Goal: Obtain resource: Download file/media

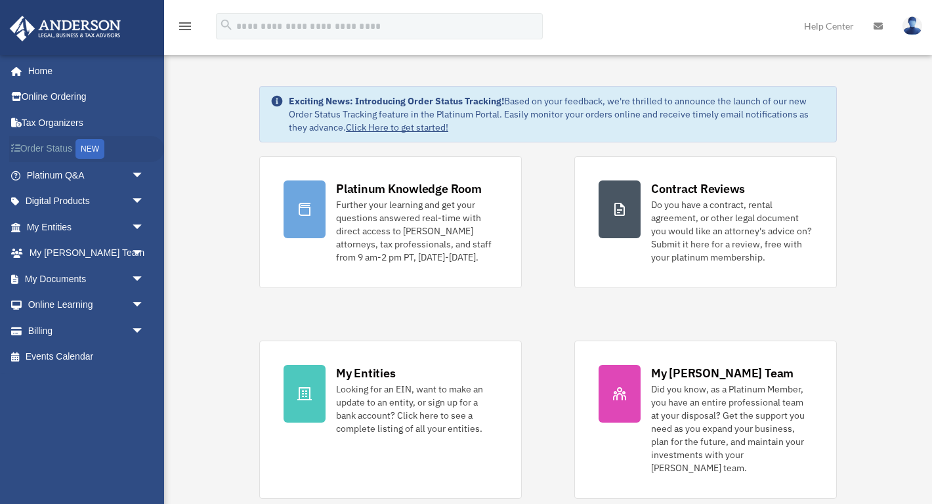
click at [57, 141] on link "Order Status NEW" at bounding box center [86, 149] width 155 height 27
click at [45, 330] on link "Billing arrow_drop_down" at bounding box center [86, 331] width 155 height 26
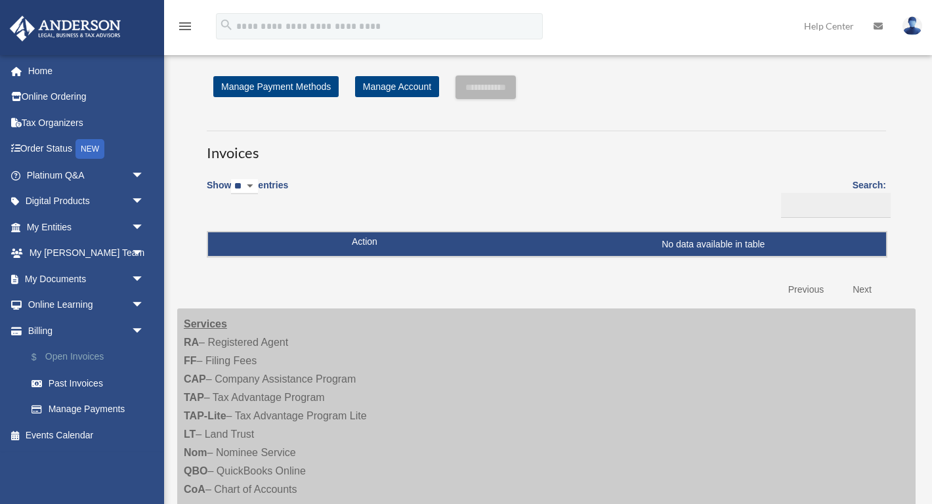
click at [76, 347] on link "$ Open Invoices" at bounding box center [91, 357] width 146 height 27
click at [76, 380] on link "Past Invoices" at bounding box center [91, 383] width 146 height 26
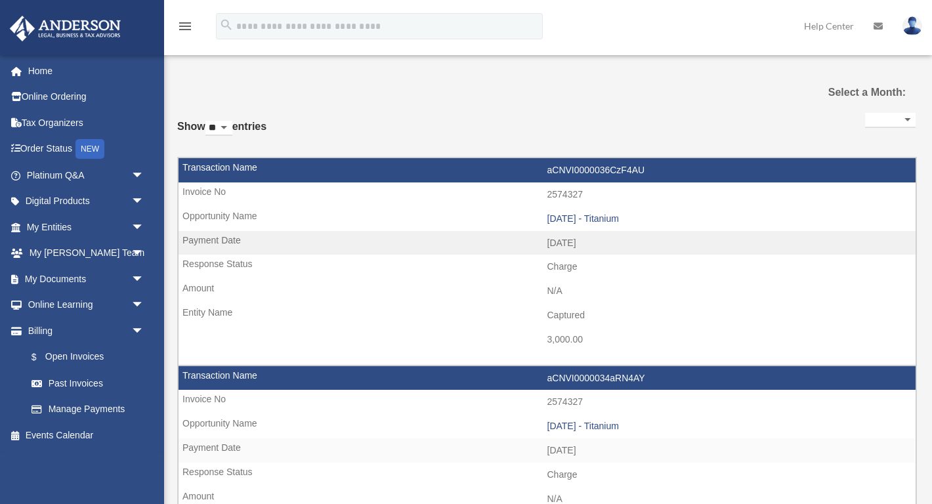
select select
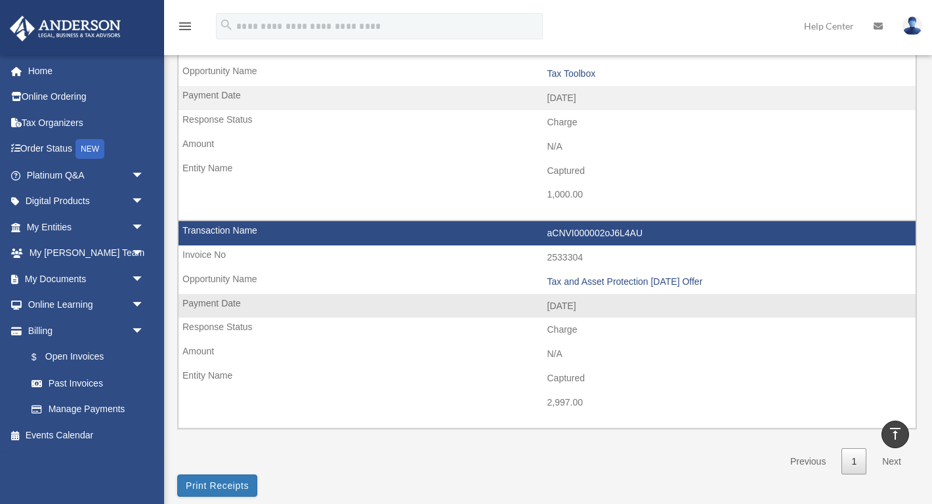
scroll to position [965, 0]
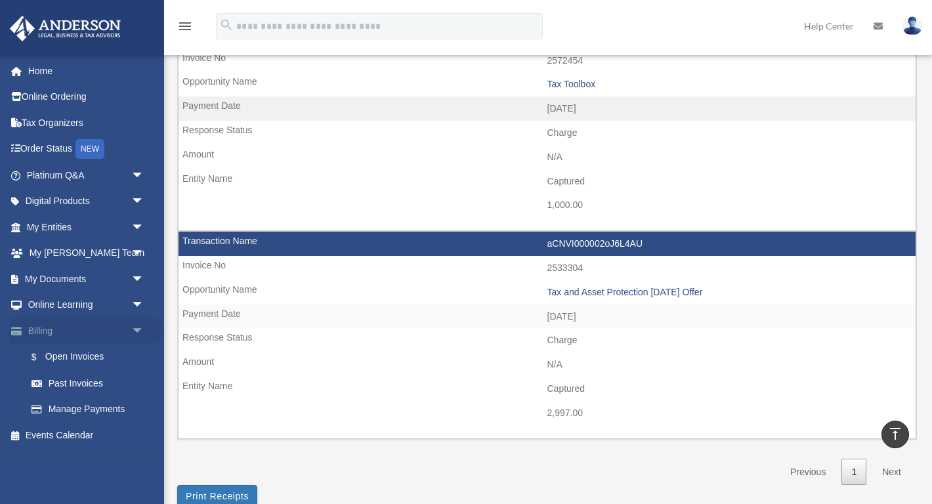
click at [40, 326] on link "Billing arrow_drop_down" at bounding box center [86, 331] width 155 height 26
click at [60, 277] on link "My Documents arrow_drop_down" at bounding box center [86, 279] width 155 height 26
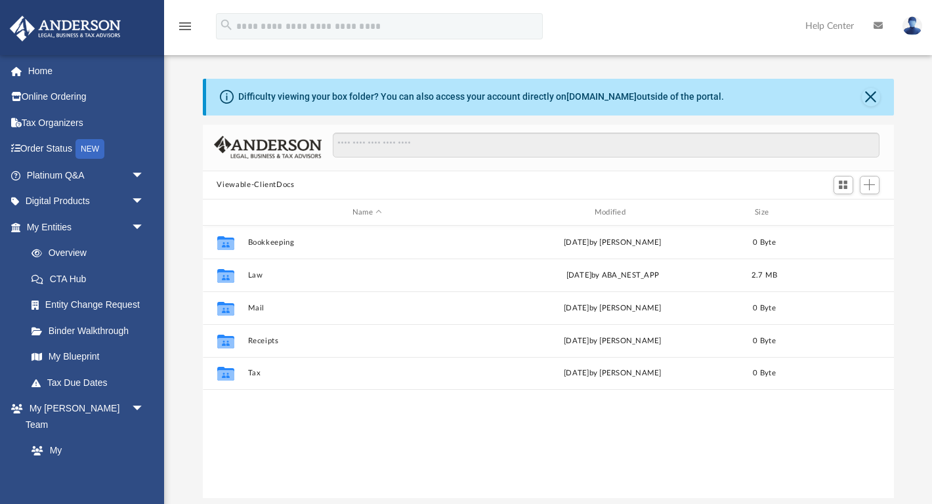
scroll to position [1, 1]
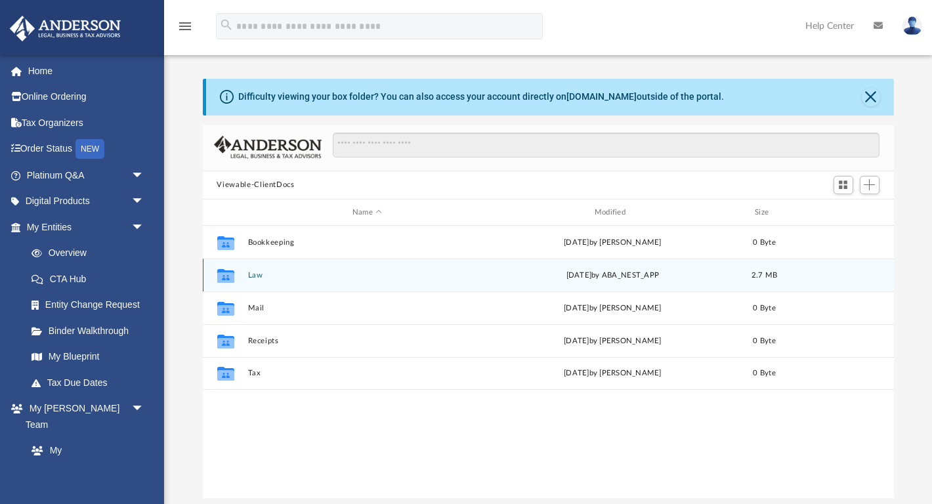
click at [254, 273] on button "Law" at bounding box center [368, 275] width 240 height 9
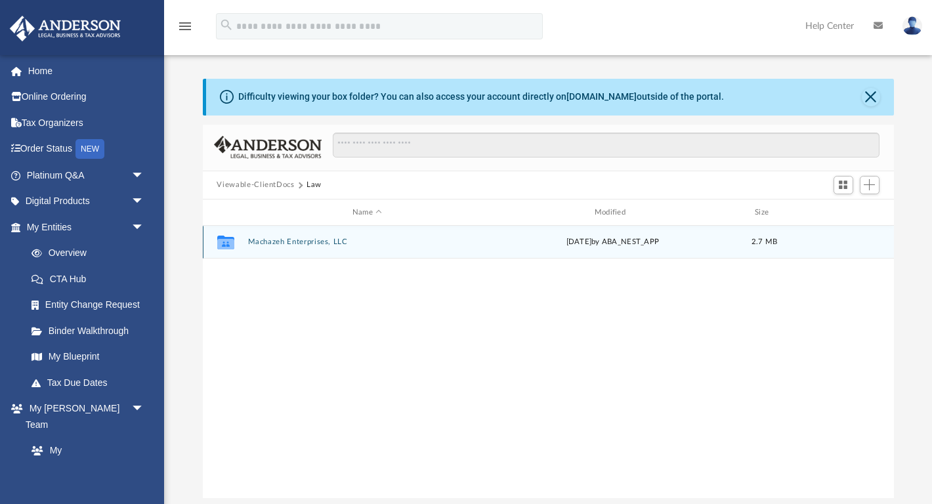
click at [277, 242] on button "Machazeh Enterprises, LLC" at bounding box center [368, 242] width 240 height 9
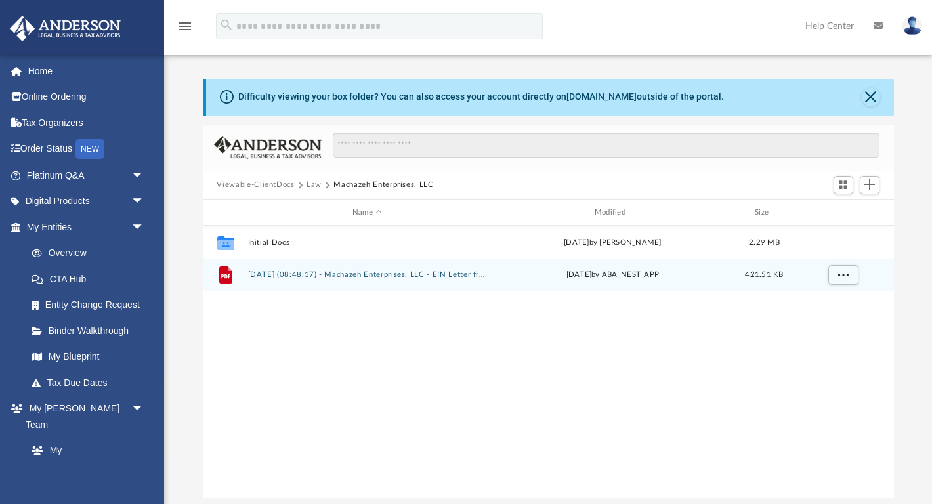
click at [254, 274] on button "[DATE] (08:48:17) - Machazeh Enterprises, LLC - EIN Letter from IRS.pdf" at bounding box center [368, 275] width 240 height 9
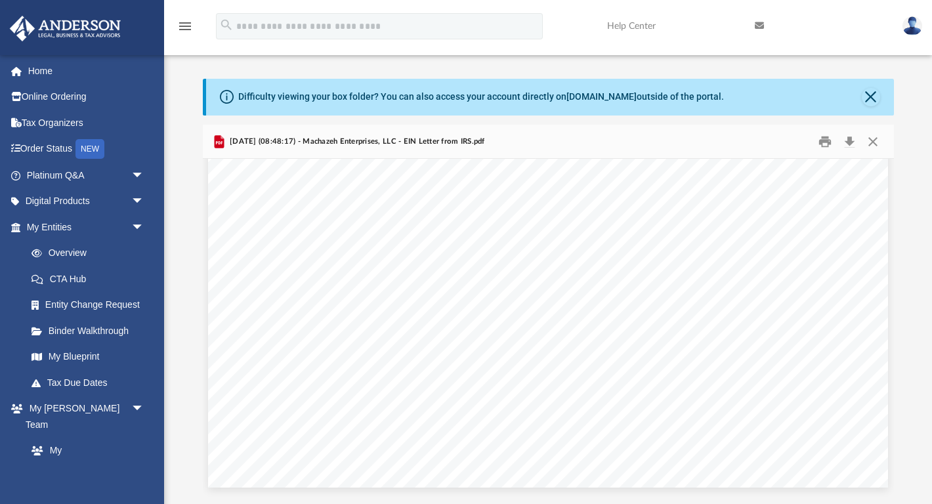
scroll to position [2324, 0]
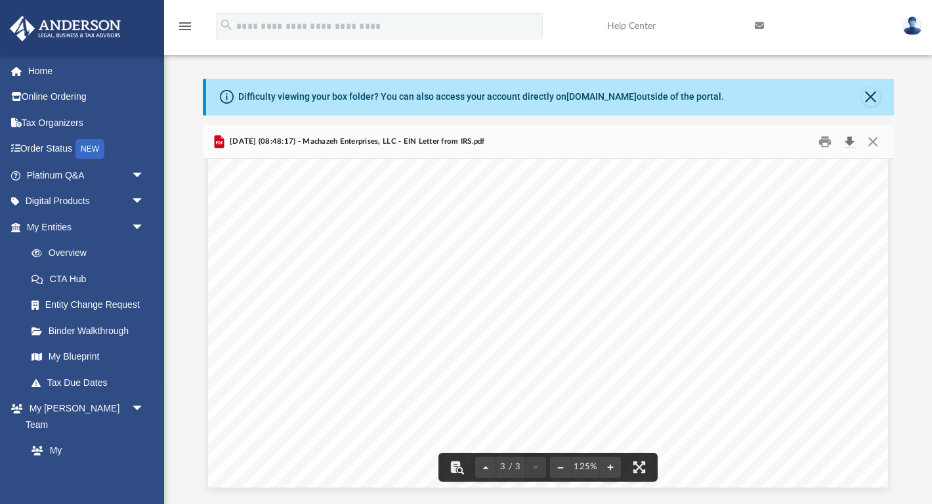
click at [853, 142] on button "Download" at bounding box center [851, 141] width 24 height 20
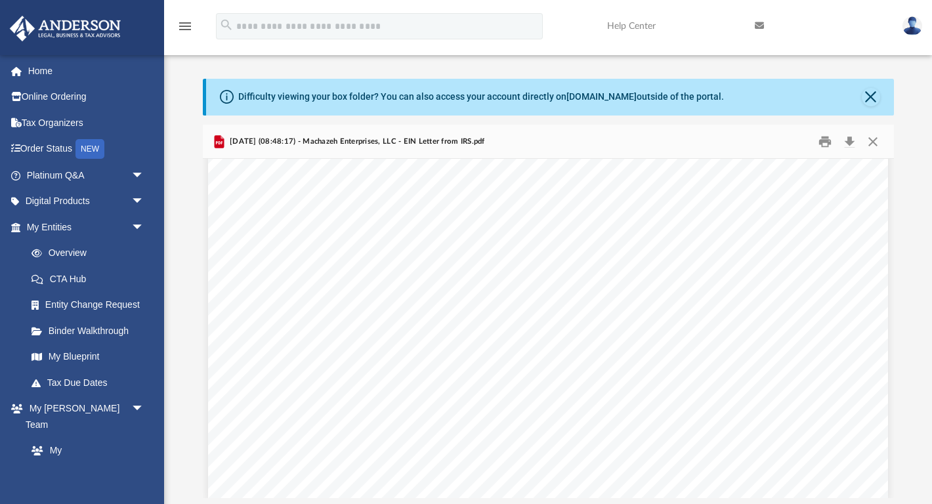
scroll to position [0, 0]
click at [869, 142] on button "Close" at bounding box center [874, 141] width 24 height 20
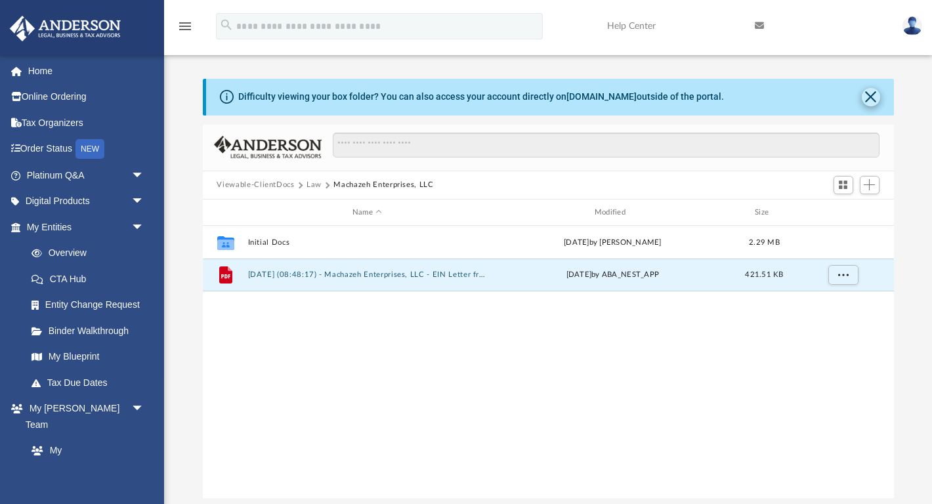
click at [871, 103] on button "Close" at bounding box center [871, 97] width 18 height 18
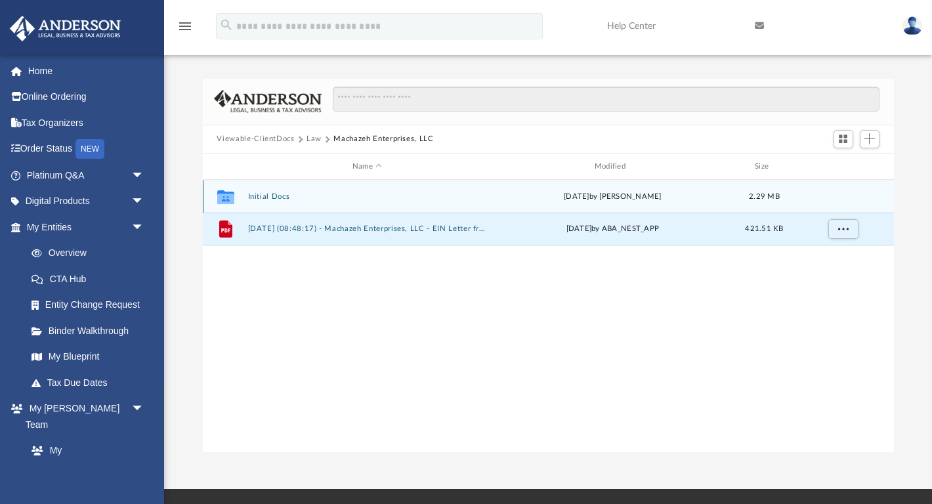
click at [273, 194] on button "Initial Docs" at bounding box center [368, 196] width 240 height 9
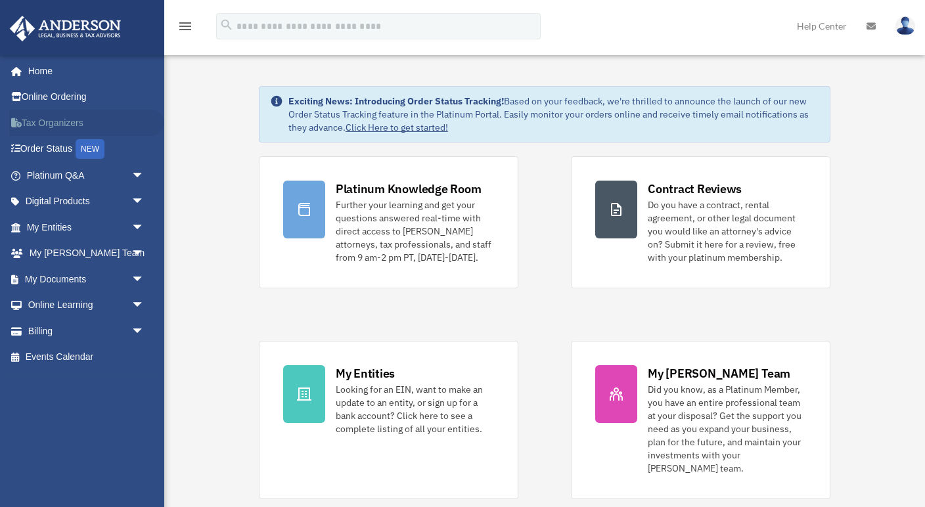
click at [45, 122] on link "Tax Organizers" at bounding box center [86, 123] width 155 height 26
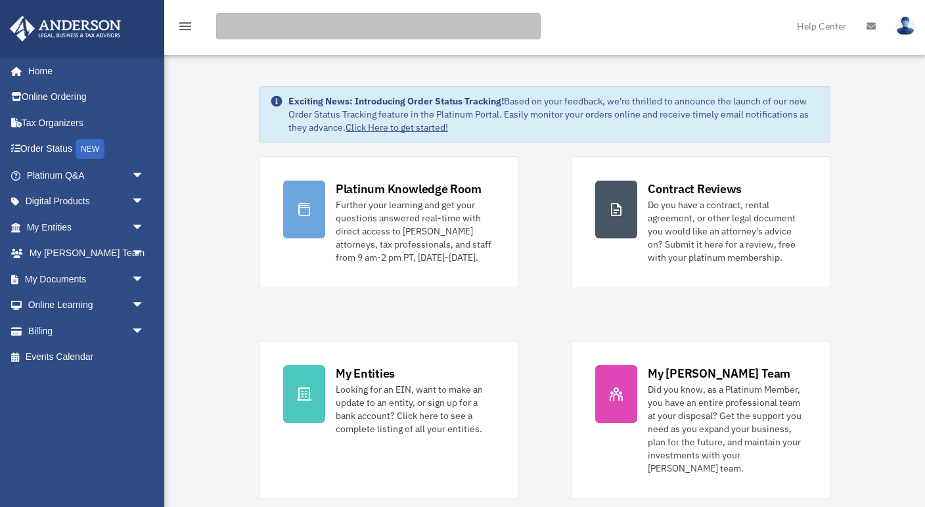
click at [357, 30] on input "search" at bounding box center [378, 26] width 324 height 26
type input "********"
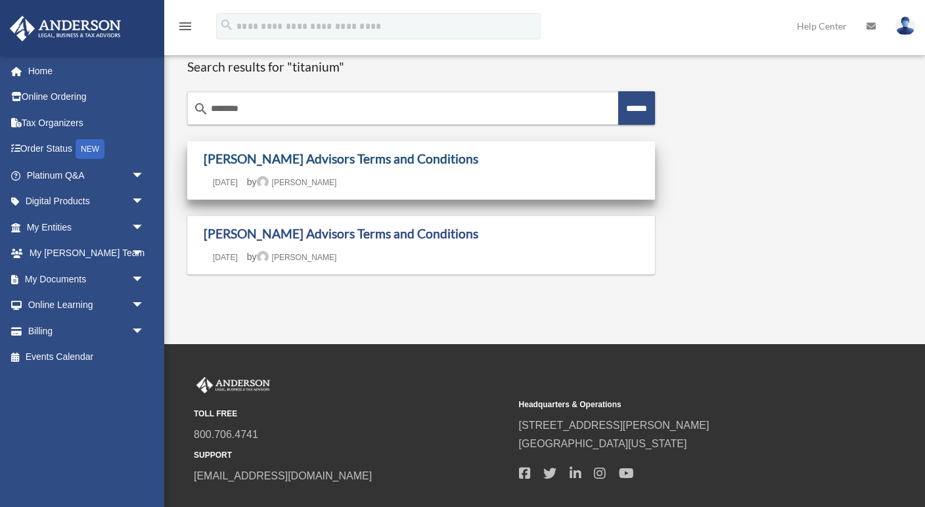
click at [282, 158] on link "[PERSON_NAME] Advisors Terms and Conditions" at bounding box center [341, 158] width 274 height 15
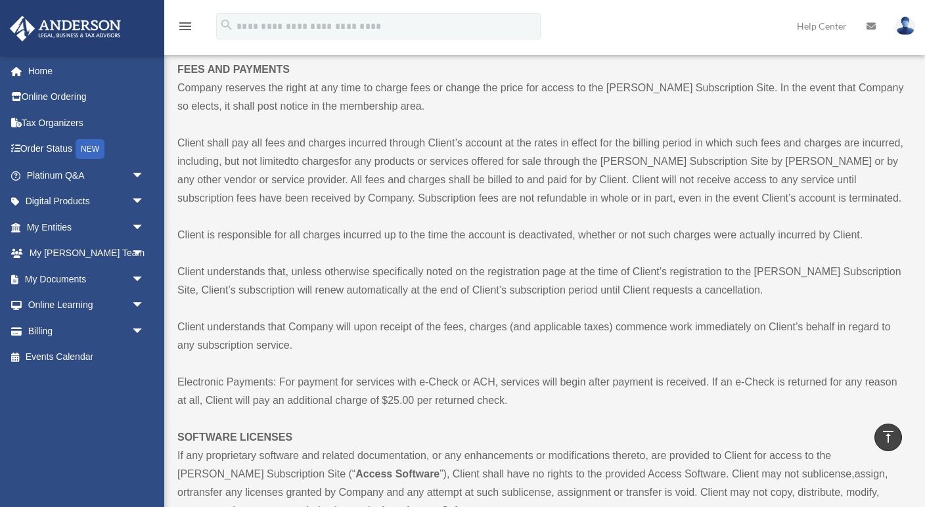
scroll to position [2072, 0]
